Goal: Task Accomplishment & Management: Use online tool/utility

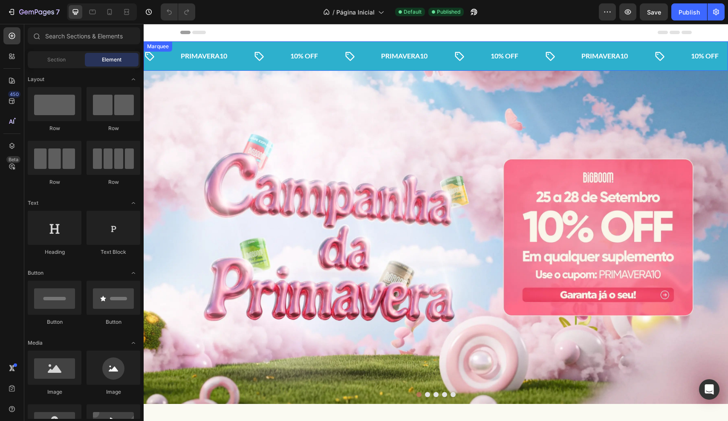
click at [400, 45] on div "Icon PRIMAVERA10 Text Block Icon 10% OFF Text Block Icon PRIMAVERA10 Text Block…" at bounding box center [436, 55] width 585 height 29
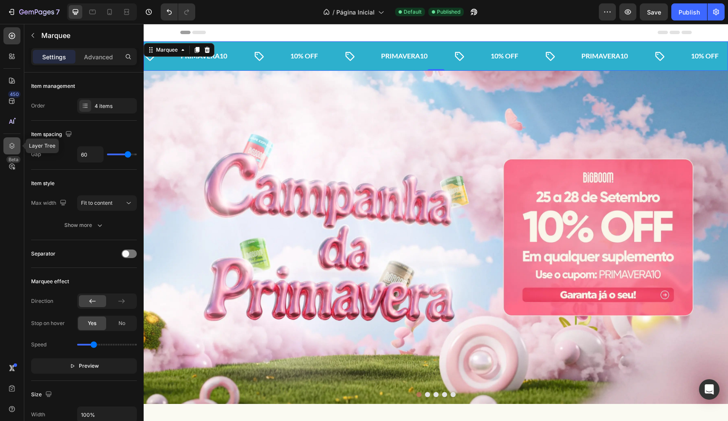
click at [12, 146] on icon at bounding box center [12, 146] width 9 height 9
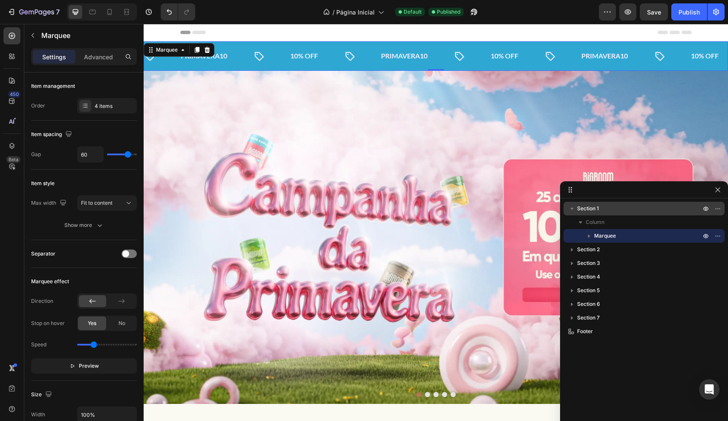
click at [620, 209] on p "Section 1" at bounding box center [639, 208] width 125 height 9
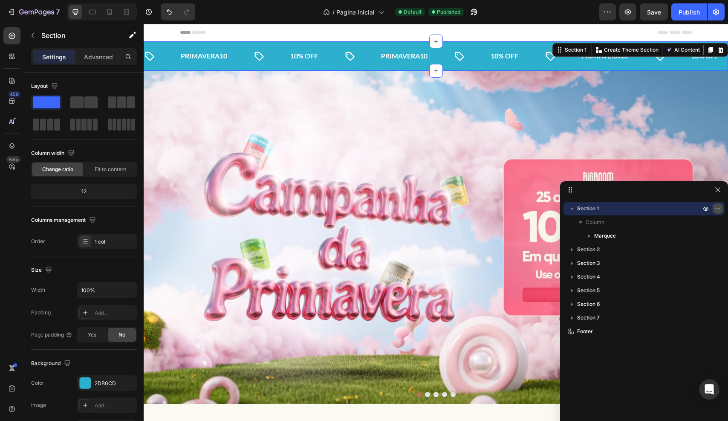
click at [715, 208] on icon "button" at bounding box center [718, 208] width 7 height 7
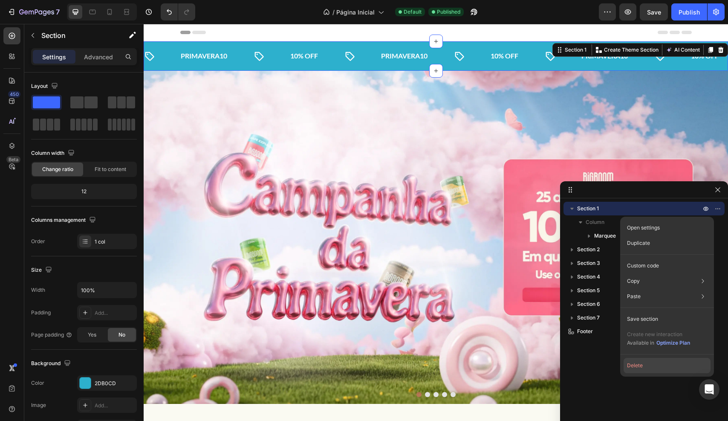
click at [658, 367] on button "Delete" at bounding box center [667, 365] width 87 height 15
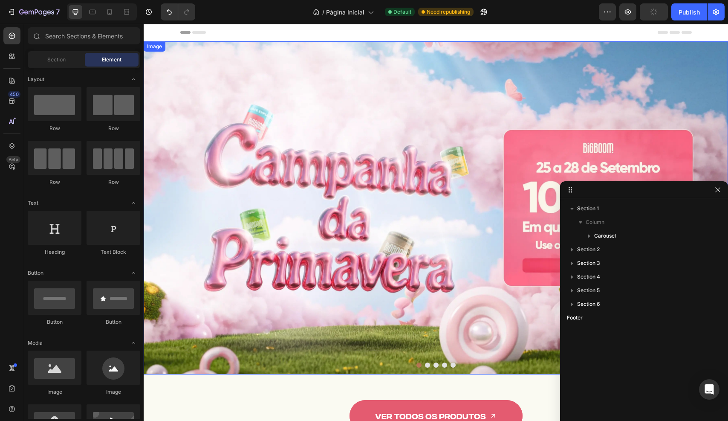
click at [364, 62] on img at bounding box center [436, 207] width 585 height 333
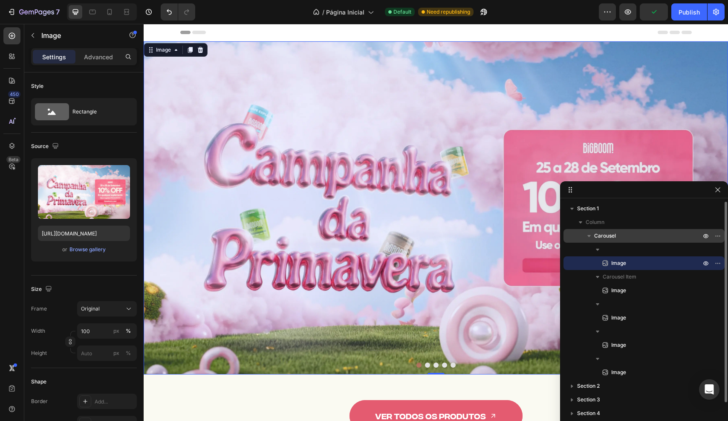
click at [625, 239] on p "Carousel" at bounding box center [648, 236] width 108 height 9
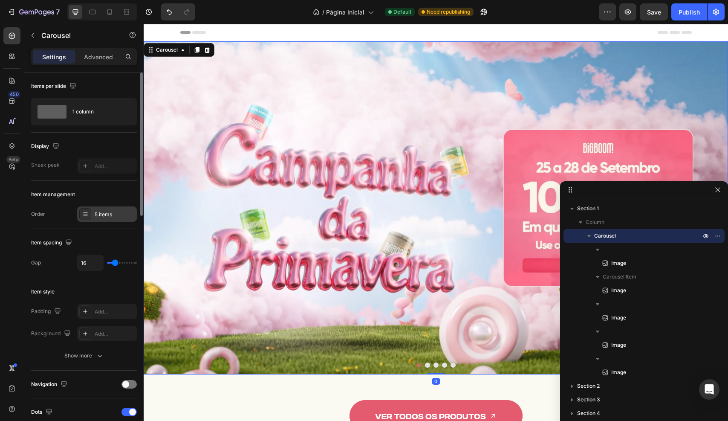
click at [98, 208] on div "5 items" at bounding box center [107, 213] width 60 height 15
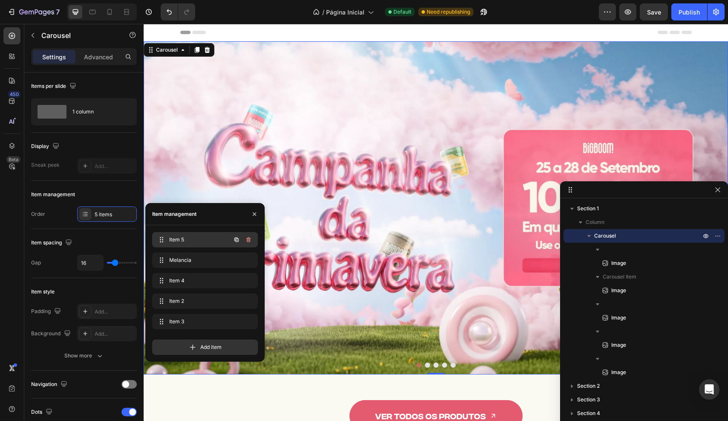
click at [202, 241] on span "Item 5" at bounding box center [193, 240] width 48 height 8
click at [201, 264] on div "Melancia Melancia" at bounding box center [193, 260] width 75 height 12
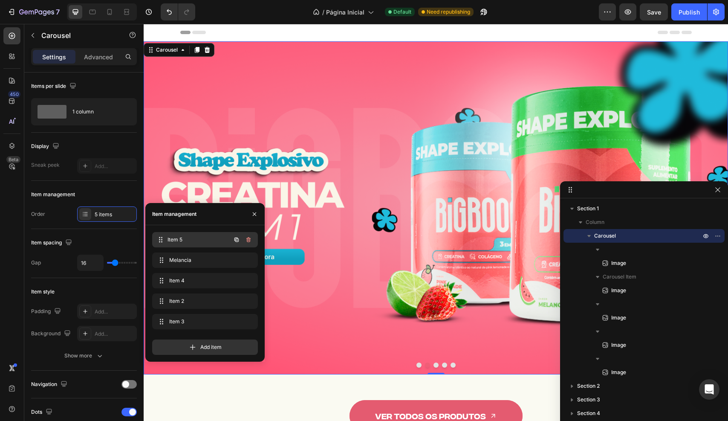
click at [206, 241] on span "Item 5" at bounding box center [199, 240] width 63 height 8
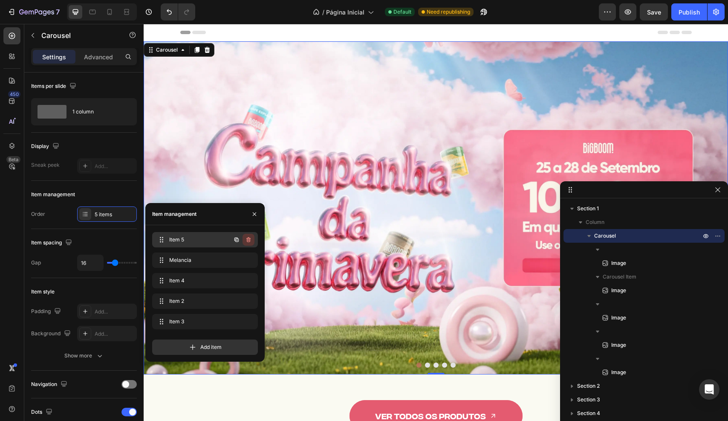
click at [249, 239] on icon "button" at bounding box center [248, 239] width 7 height 7
click at [249, 239] on div "Delete" at bounding box center [243, 240] width 16 height 8
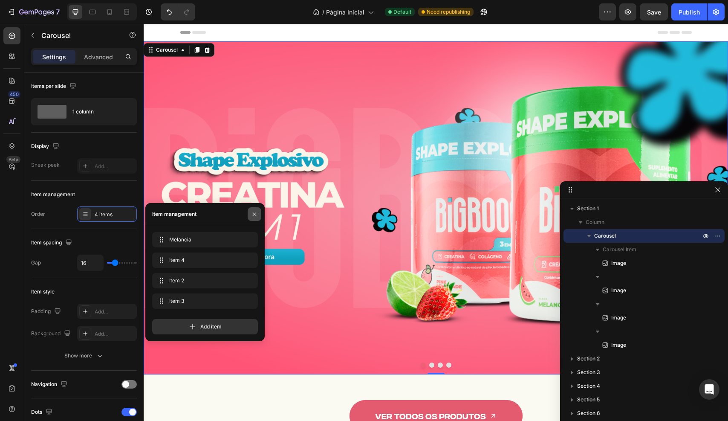
click at [256, 210] on button "button" at bounding box center [255, 214] width 14 height 14
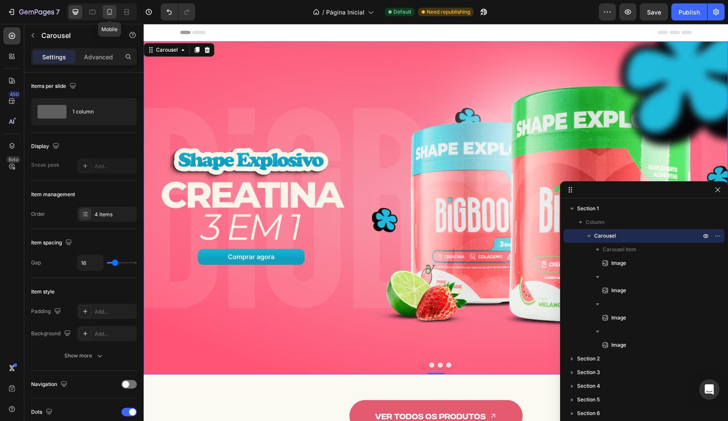
click at [115, 12] on div at bounding box center [110, 12] width 14 height 14
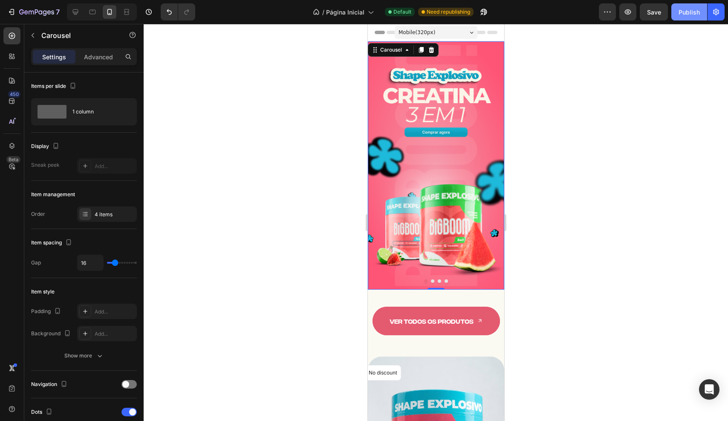
click at [690, 14] on div "Publish" at bounding box center [689, 12] width 21 height 9
